Goal: Transaction & Acquisition: Purchase product/service

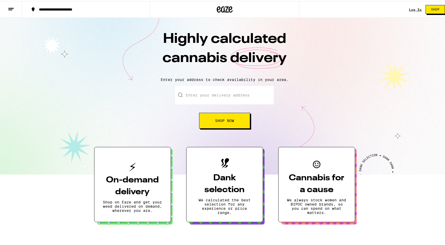
drag, startPoint x: 0, startPoint y: 0, endPoint x: 216, endPoint y: 98, distance: 236.8
click at [216, 98] on input "Enter your delivery address" at bounding box center [224, 94] width 99 height 18
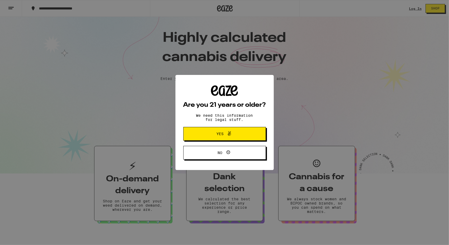
click at [226, 136] on span at bounding box center [228, 133] width 9 height 7
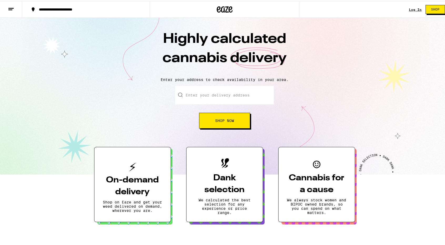
click at [227, 96] on input "Enter your delivery address" at bounding box center [224, 94] width 99 height 18
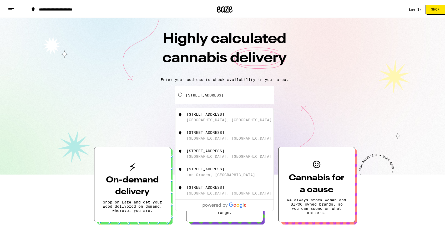
click at [219, 114] on div "[STREET_ADDRESS]" at bounding box center [234, 116] width 94 height 10
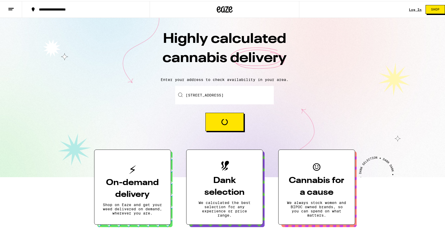
type input "[STREET_ADDRESS]"
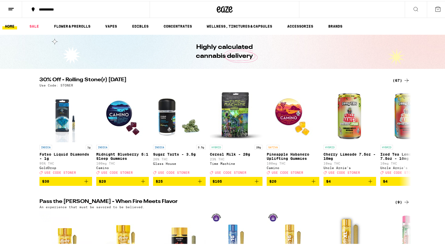
drag, startPoint x: 394, startPoint y: 26, endPoint x: 404, endPoint y: 25, distance: 10.3
click at [404, 25] on ul "HOME SALE FLOWER & PREROLLS VAPES EDIBLES CONCENTRATES WELLNESS, TINCTURES & CA…" at bounding box center [224, 25] width 449 height 17
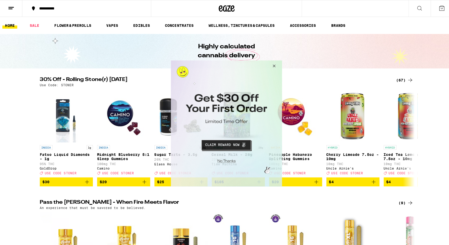
click at [274, 64] on button "Close Modal" at bounding box center [272, 67] width 14 height 13
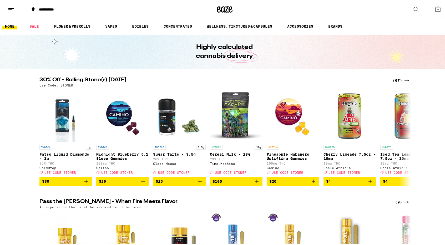
drag, startPoint x: 395, startPoint y: 23, endPoint x: 413, endPoint y: 23, distance: 17.9
click at [415, 23] on ul "HOME SALE FLOWER & PREROLLS VAPES EDIBLES CONCENTRATES WELLNESS, TINCTURES & CA…" at bounding box center [224, 25] width 449 height 17
drag, startPoint x: 407, startPoint y: 23, endPoint x: 424, endPoint y: 22, distance: 16.6
click at [424, 24] on ul "HOME SALE FLOWER & PREROLLS VAPES EDIBLES CONCENTRATES WELLNESS, TINCTURES & CA…" at bounding box center [224, 25] width 449 height 17
click at [115, 24] on link "VAPES" at bounding box center [111, 25] width 17 height 6
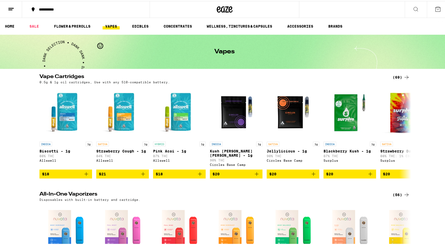
click at [395, 74] on div "(69)" at bounding box center [401, 76] width 17 height 6
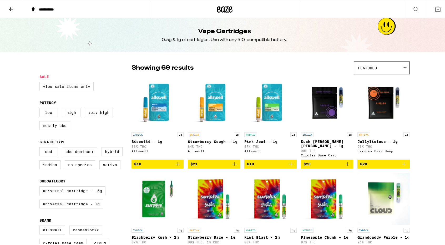
click at [413, 7] on icon at bounding box center [416, 8] width 6 height 6
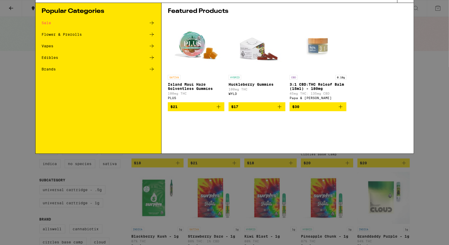
click at [211, 9] on input "Search for Products" at bounding box center [223, 8] width 347 height 5
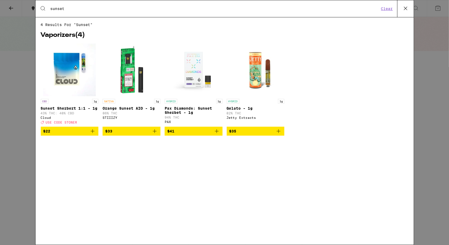
type input "sunset"
click at [79, 108] on p "Sunset Sherbert 1:1 - 1g" at bounding box center [70, 108] width 58 height 4
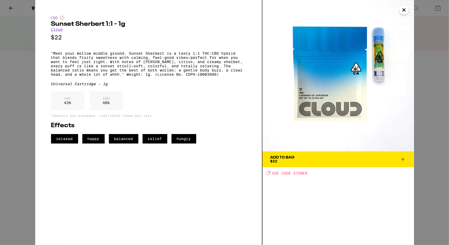
click at [404, 11] on icon "Close" at bounding box center [404, 10] width 3 height 3
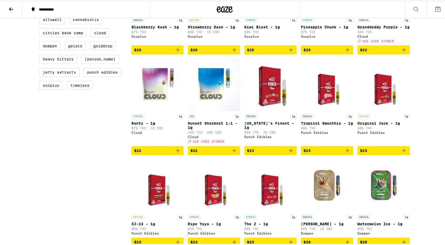
scroll to position [368, 0]
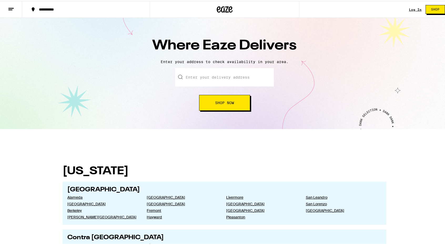
click at [216, 78] on input "text" at bounding box center [224, 76] width 99 height 18
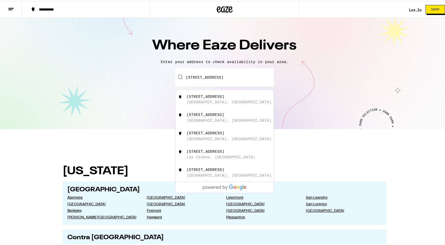
click at [209, 100] on div "[STREET_ADDRESS]" at bounding box center [234, 98] width 94 height 10
type input "[STREET_ADDRESS]"
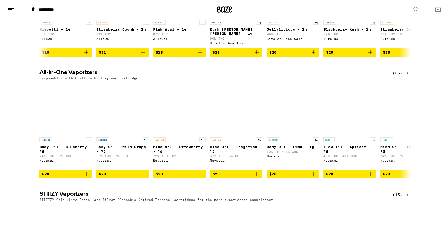
scroll to position [737, 0]
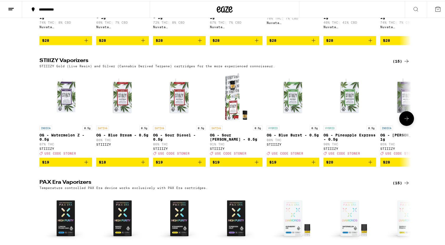
click at [292, 122] on img "Open page for OG - Blue Burst - 0.5g from STIIIZY" at bounding box center [293, 95] width 53 height 53
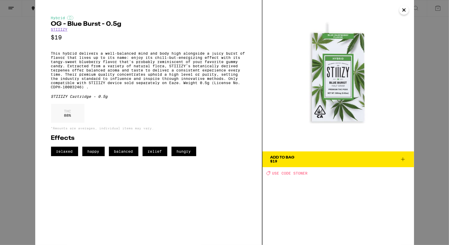
click at [405, 10] on icon "Close" at bounding box center [404, 10] width 3 height 3
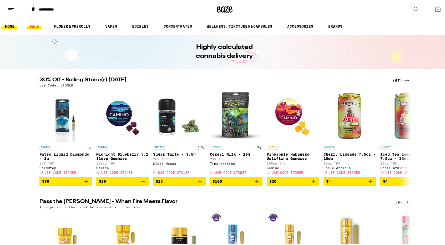
click at [33, 25] on link "SALE" at bounding box center [34, 25] width 15 height 6
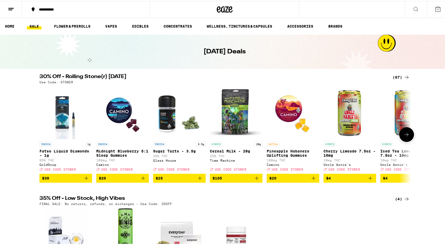
click at [405, 135] on icon at bounding box center [407, 133] width 6 height 6
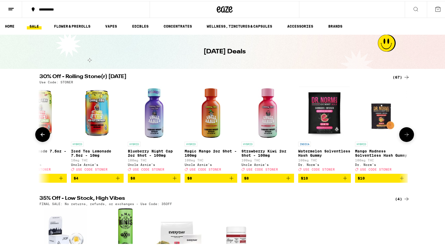
scroll to position [0, 313]
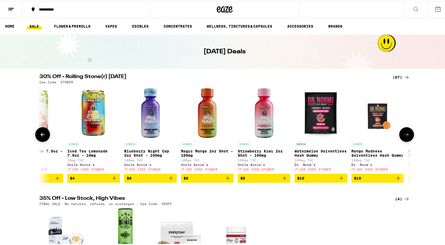
click at [404, 137] on icon at bounding box center [407, 133] width 6 height 6
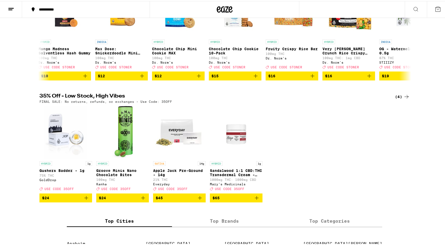
scroll to position [0, 0]
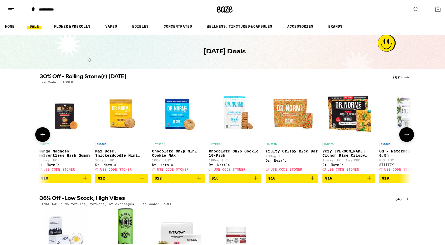
click at [405, 135] on icon at bounding box center [407, 133] width 6 height 6
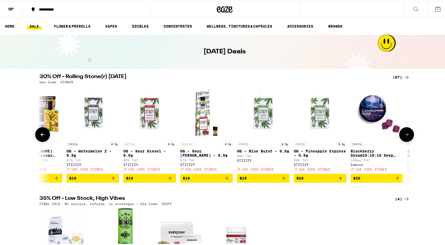
scroll to position [0, 939]
click at [92, 118] on img "Open page for OG - Watermelon Z - 0.5g from STIIIZY" at bounding box center [92, 111] width 53 height 53
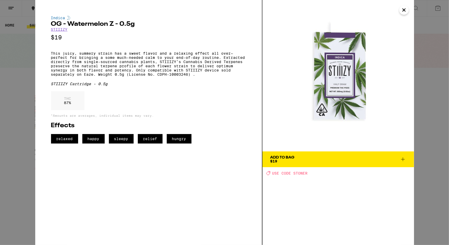
click at [404, 10] on icon "Close" at bounding box center [404, 10] width 3 height 3
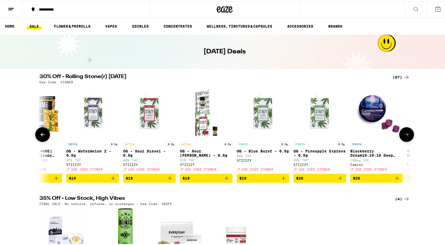
click at [363, 111] on img "Open page for Blackberry Dream10:10:10 Deep Sleep Gummies from Camino" at bounding box center [376, 111] width 53 height 53
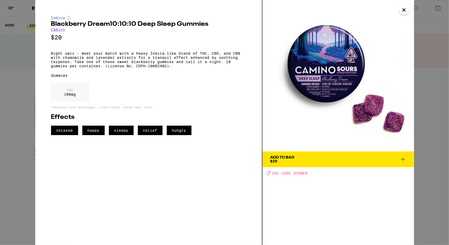
click at [404, 10] on icon "Close" at bounding box center [404, 10] width 3 height 3
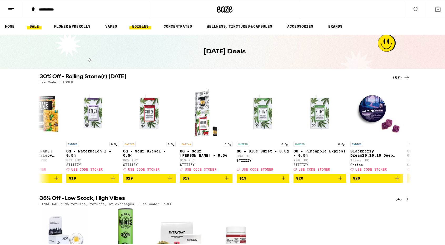
click at [139, 27] on link "EDIBLES" at bounding box center [140, 25] width 22 height 6
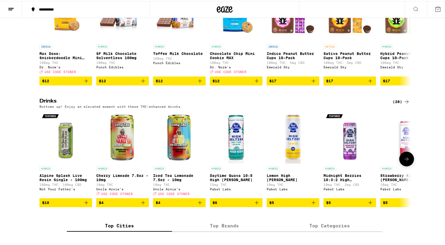
scroll to position [132, 0]
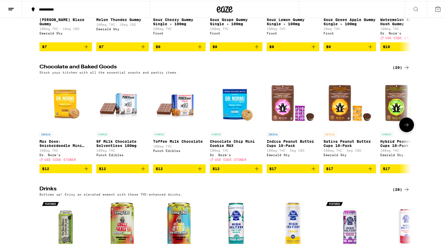
click at [404, 127] on icon at bounding box center [407, 124] width 6 height 6
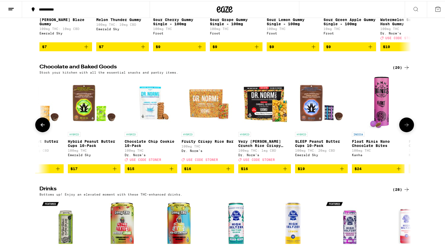
scroll to position [0, 313]
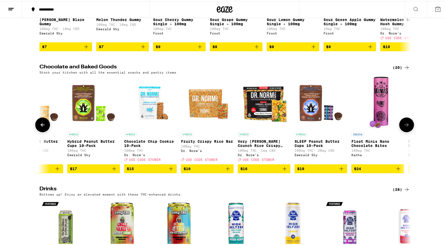
click at [404, 127] on icon at bounding box center [407, 124] width 6 height 6
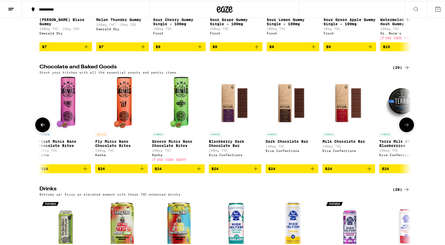
click at [404, 127] on icon at bounding box center [407, 124] width 6 height 6
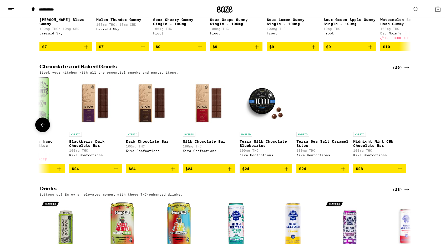
scroll to position [0, 766]
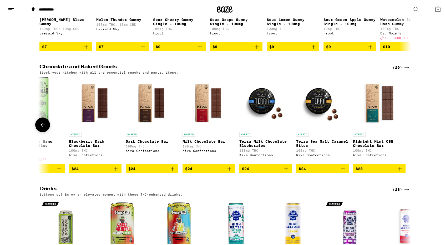
click at [404, 130] on div at bounding box center [406, 124] width 15 height 15
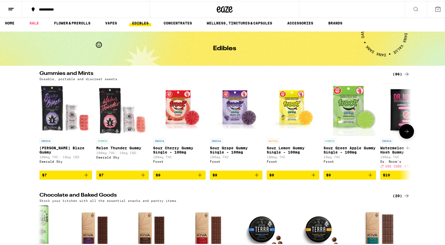
scroll to position [0, 0]
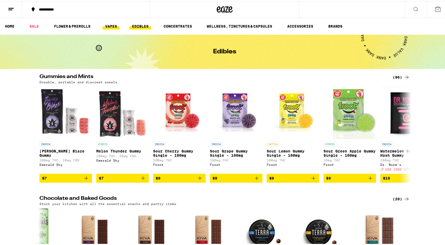
click at [113, 25] on link "VAPES" at bounding box center [111, 25] width 17 height 6
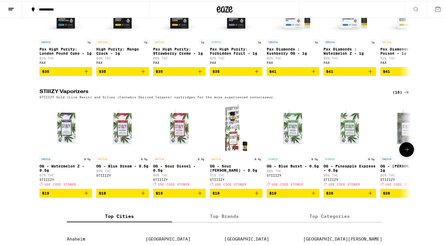
scroll to position [342, 0]
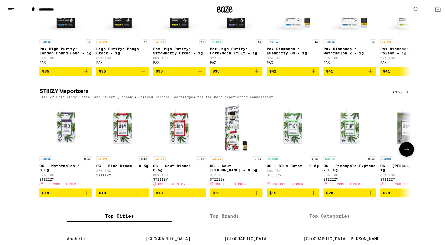
click at [406, 152] on icon at bounding box center [407, 148] width 6 height 6
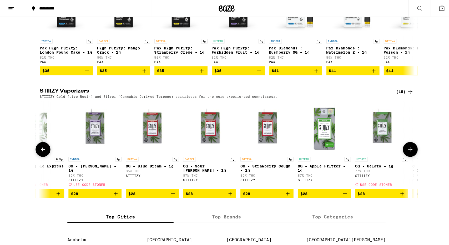
scroll to position [0, 313]
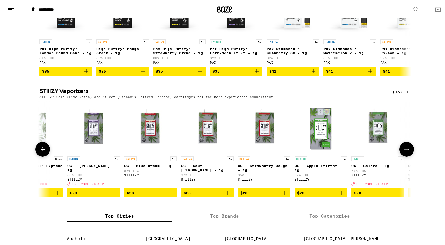
click at [149, 143] on img "Open page for OG - Blue Dream - 1g from STIIIZY" at bounding box center [150, 126] width 53 height 53
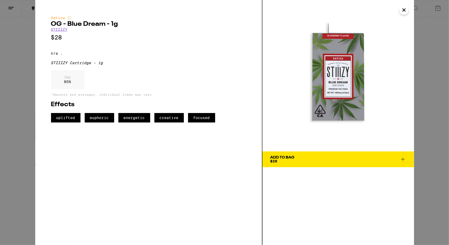
click at [403, 11] on icon "Close" at bounding box center [404, 10] width 6 height 8
